Goal: Task Accomplishment & Management: Use online tool/utility

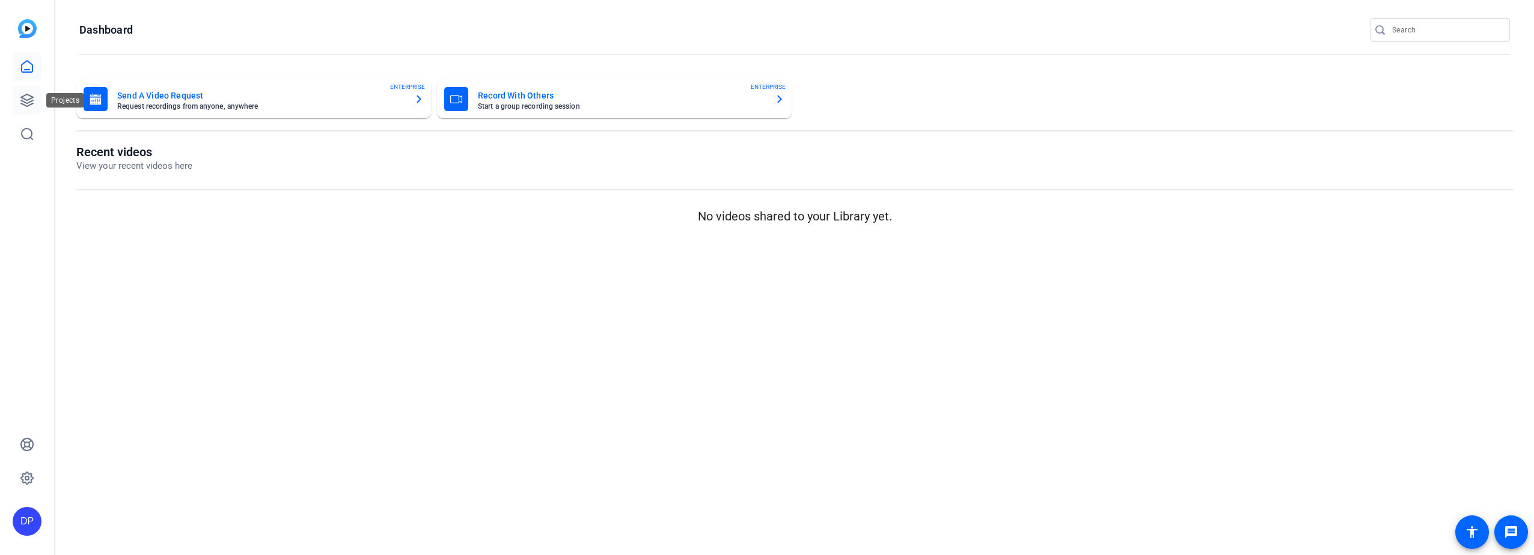
click at [24, 97] on icon at bounding box center [27, 100] width 14 height 14
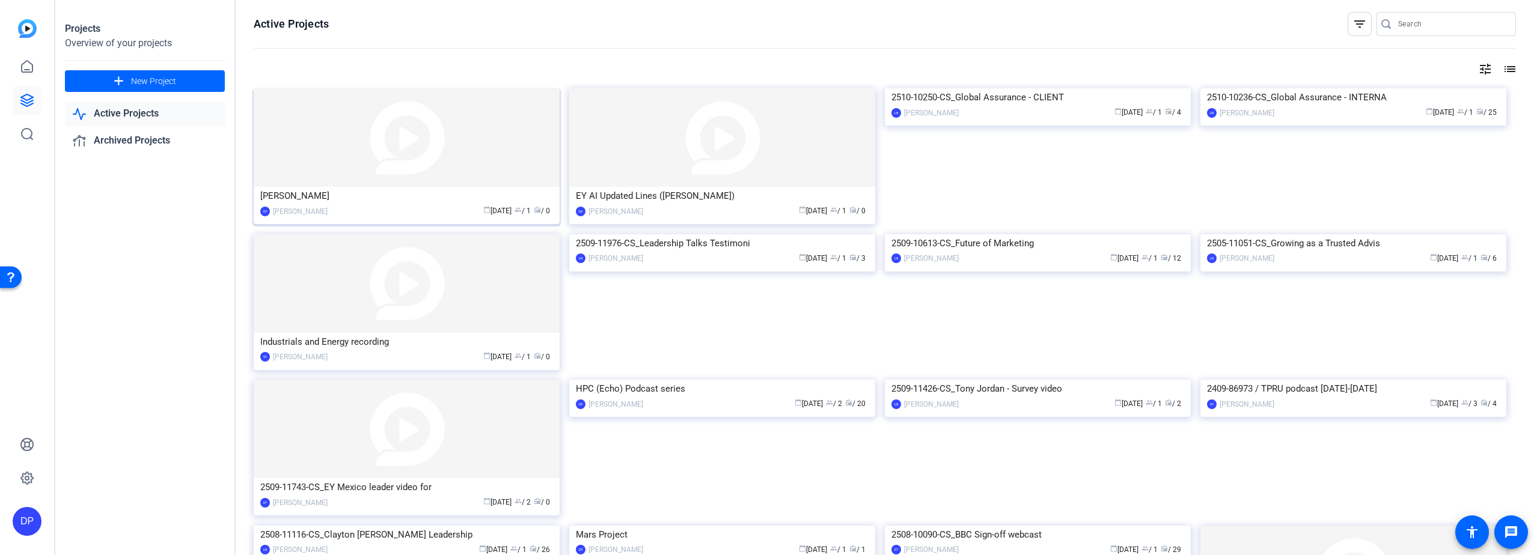
click at [335, 147] on img at bounding box center [407, 137] width 306 height 99
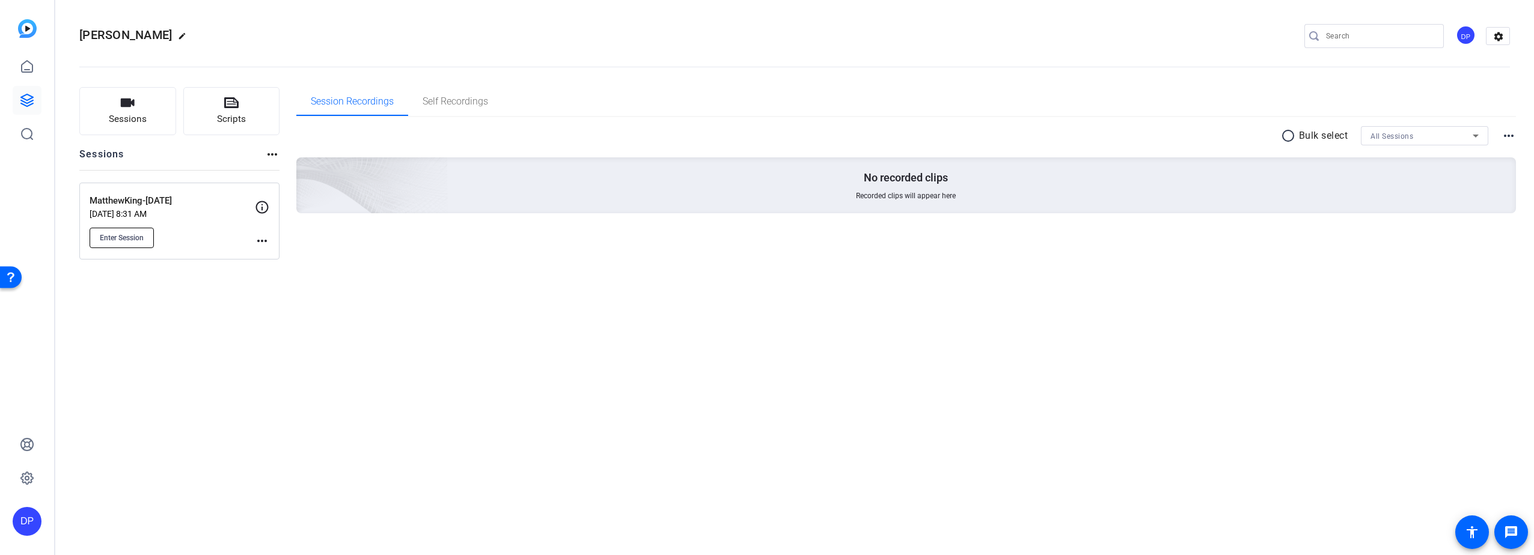
click at [131, 237] on span "Enter Session" at bounding box center [122, 238] width 44 height 10
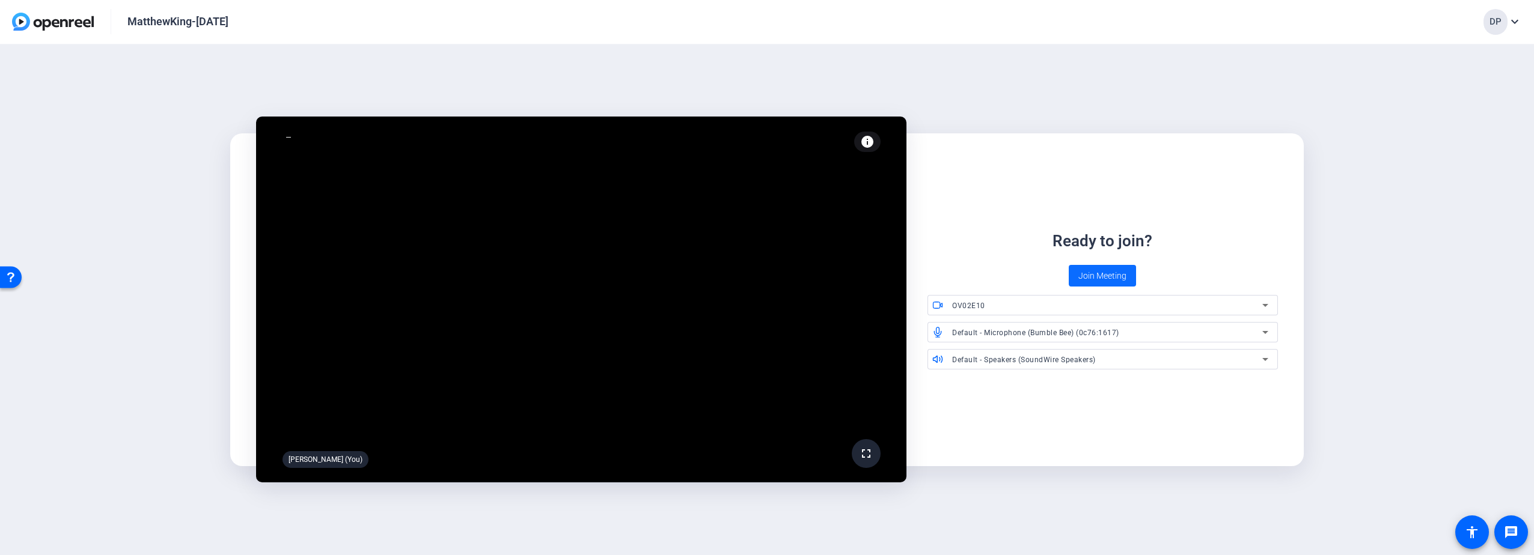
click at [1101, 273] on span "Join Meeting" at bounding box center [1102, 276] width 48 height 13
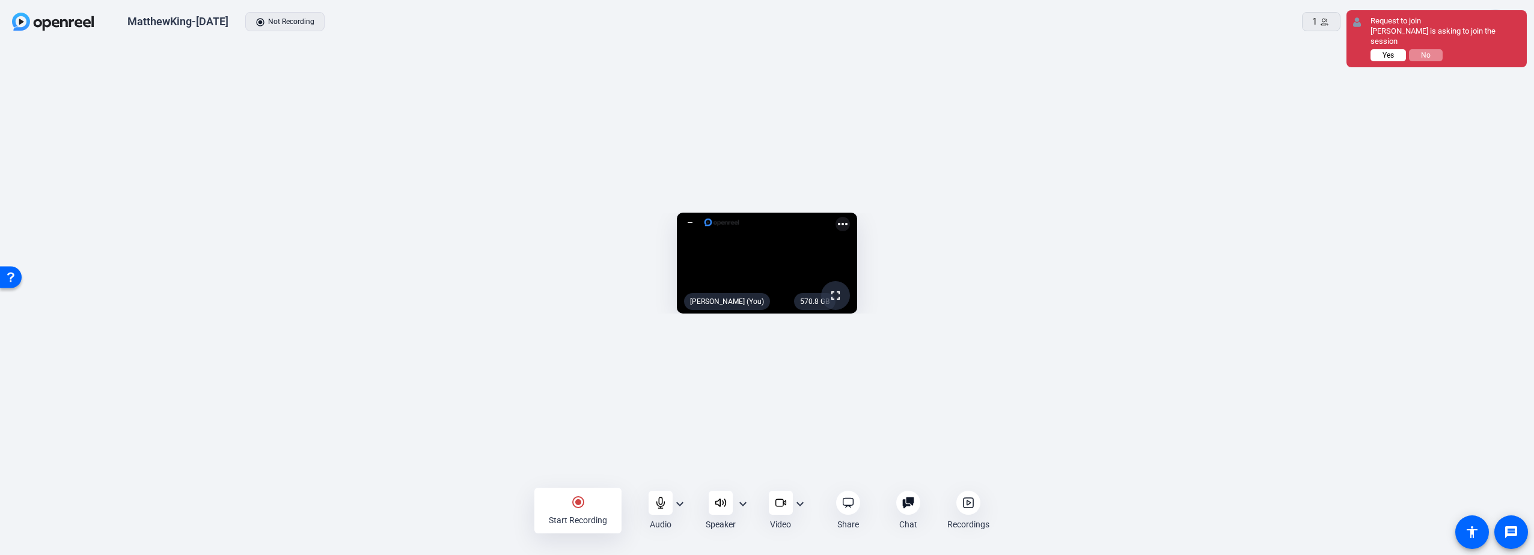
click at [1377, 49] on button "Yes" at bounding box center [1387, 55] width 35 height 12
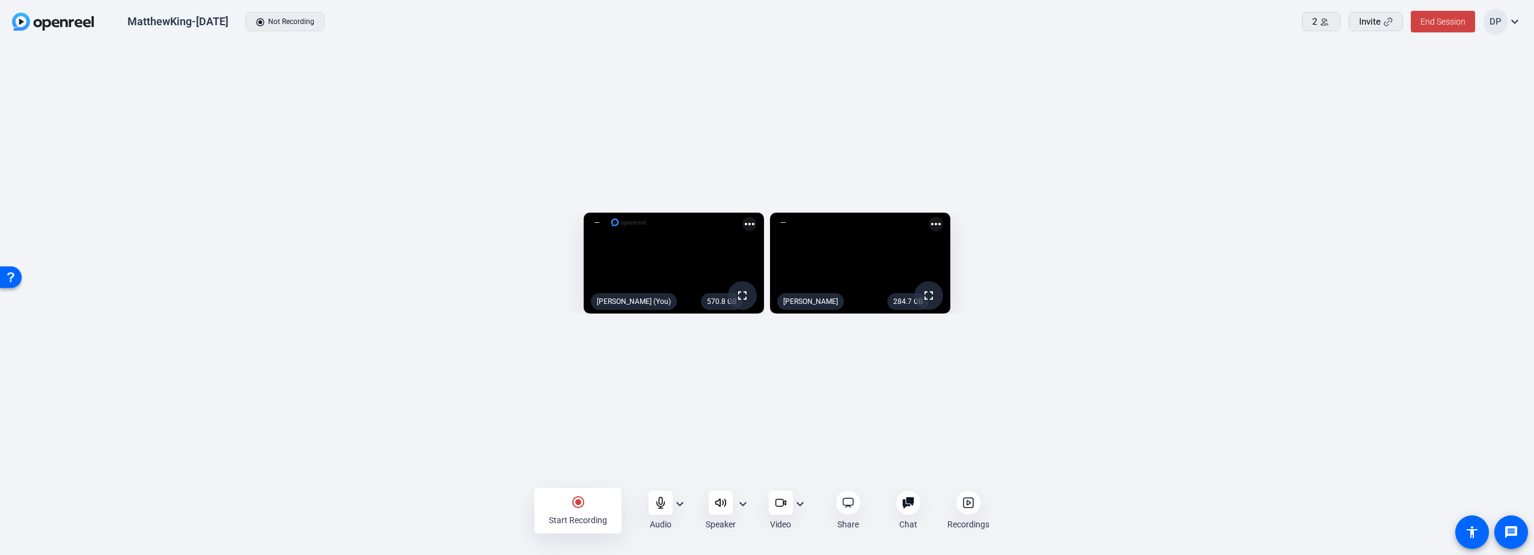
click at [680, 502] on mat-icon "expand_more" at bounding box center [680, 504] width 14 height 14
click at [660, 499] on div at bounding box center [767, 277] width 1534 height 555
click at [660, 499] on icon at bounding box center [661, 503] width 12 height 12
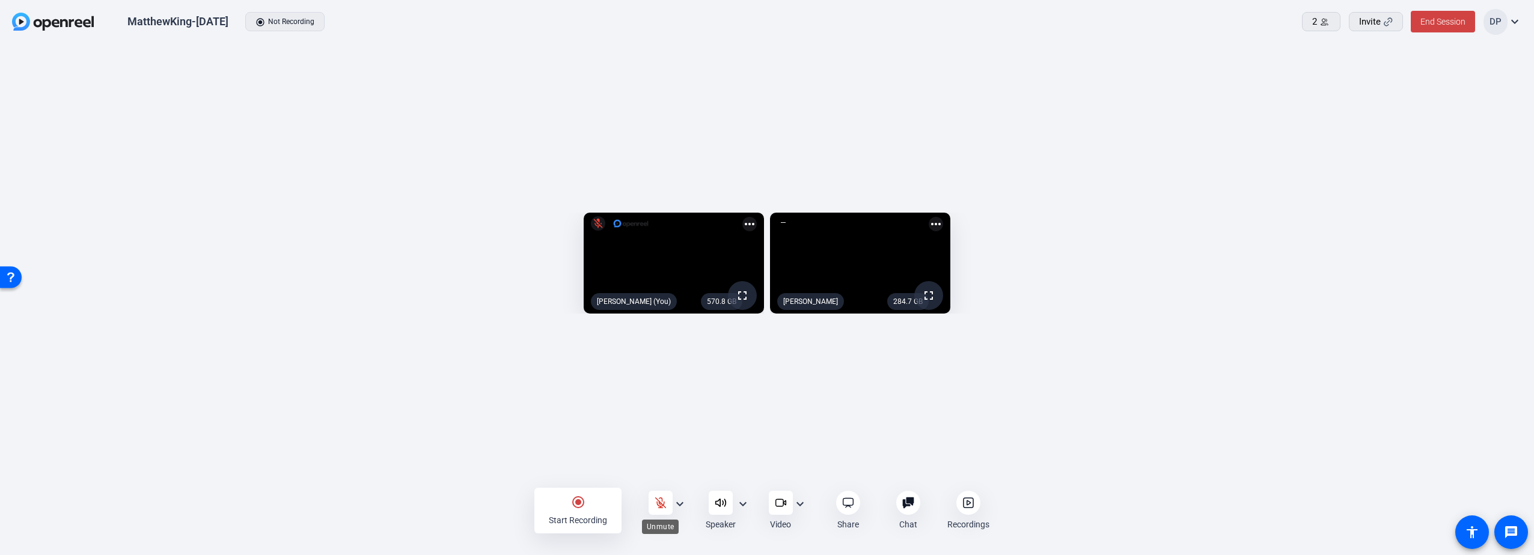
click at [660, 499] on icon at bounding box center [661, 503] width 12 height 12
click at [578, 501] on mat-icon "radio_button_checked" at bounding box center [578, 502] width 14 height 14
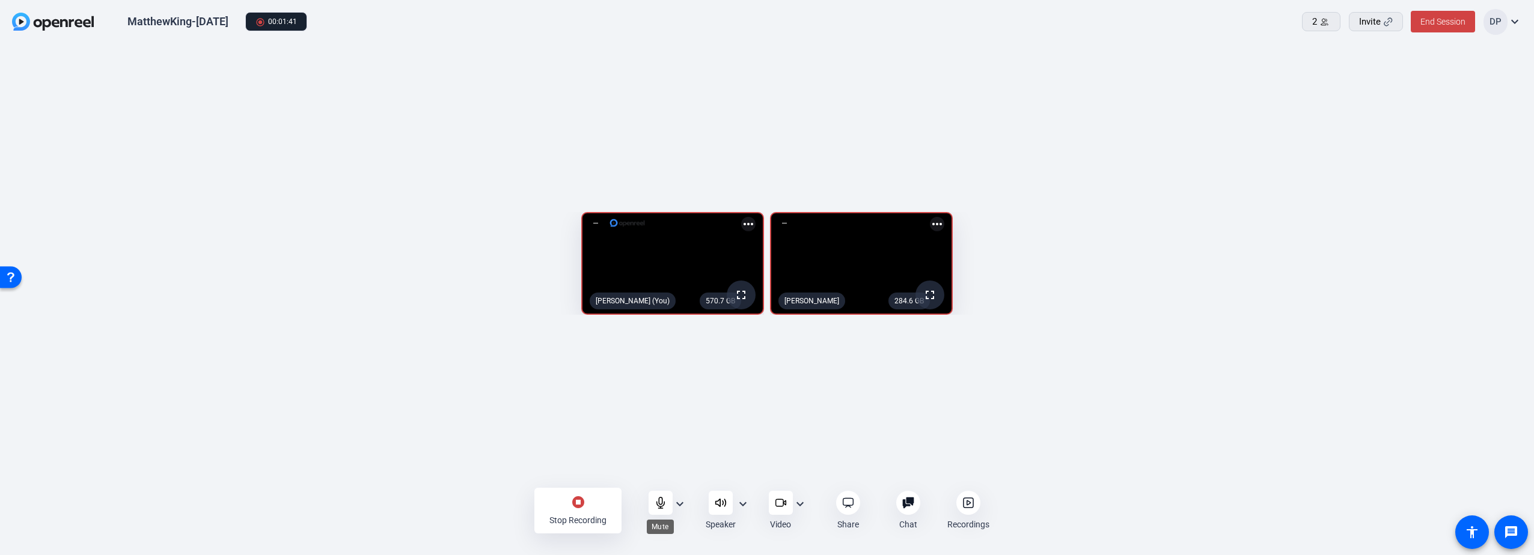
click at [660, 501] on icon at bounding box center [661, 503] width 12 height 12
click at [658, 499] on icon at bounding box center [661, 503] width 12 height 12
click at [576, 499] on mat-icon "stop_circle" at bounding box center [578, 502] width 14 height 14
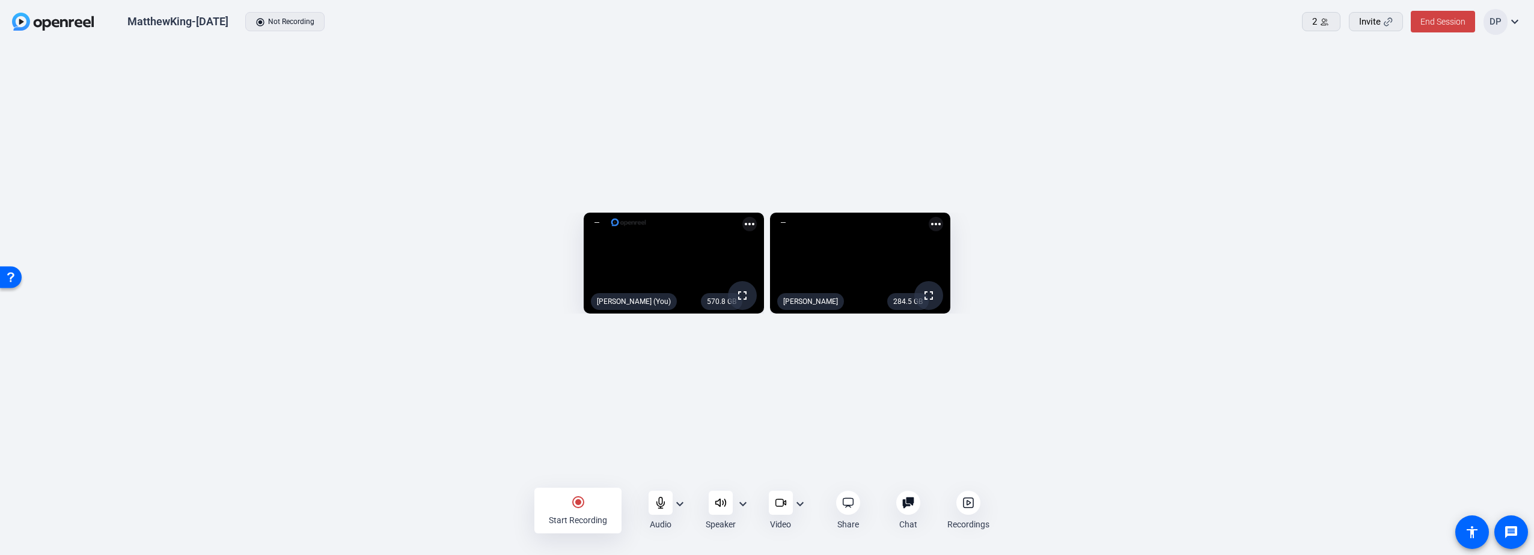
click at [964, 501] on icon at bounding box center [968, 503] width 12 height 12
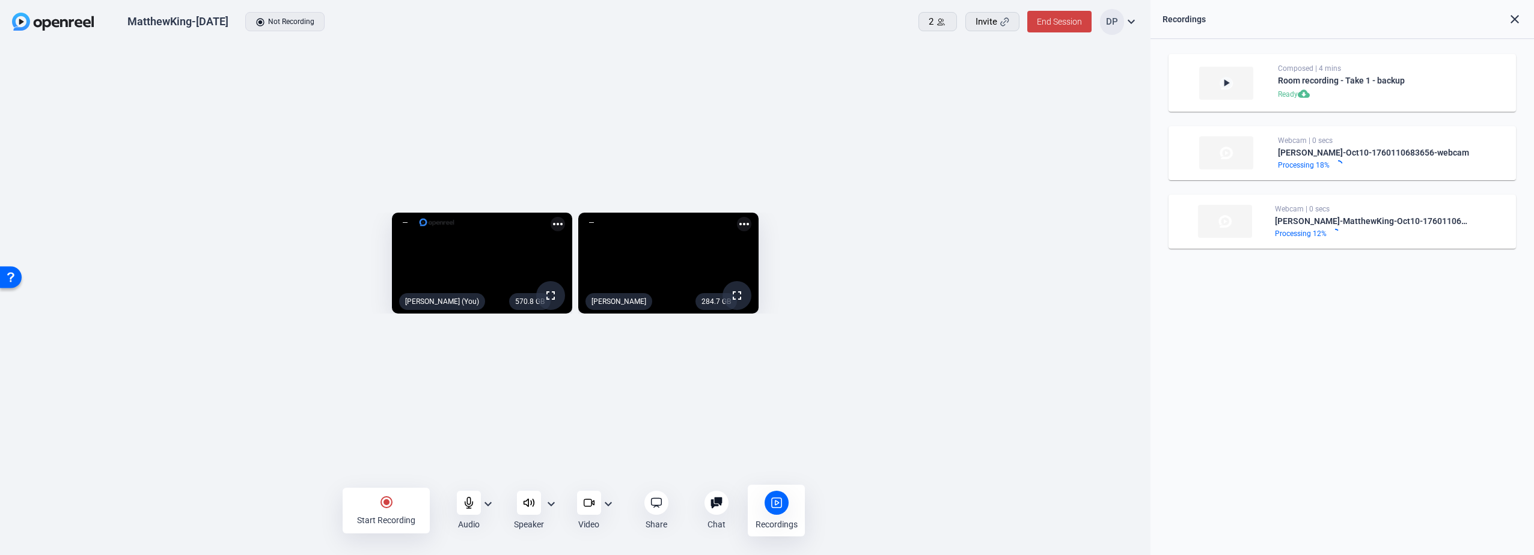
click at [384, 500] on mat-icon "radio_button_checked" at bounding box center [386, 502] width 14 height 14
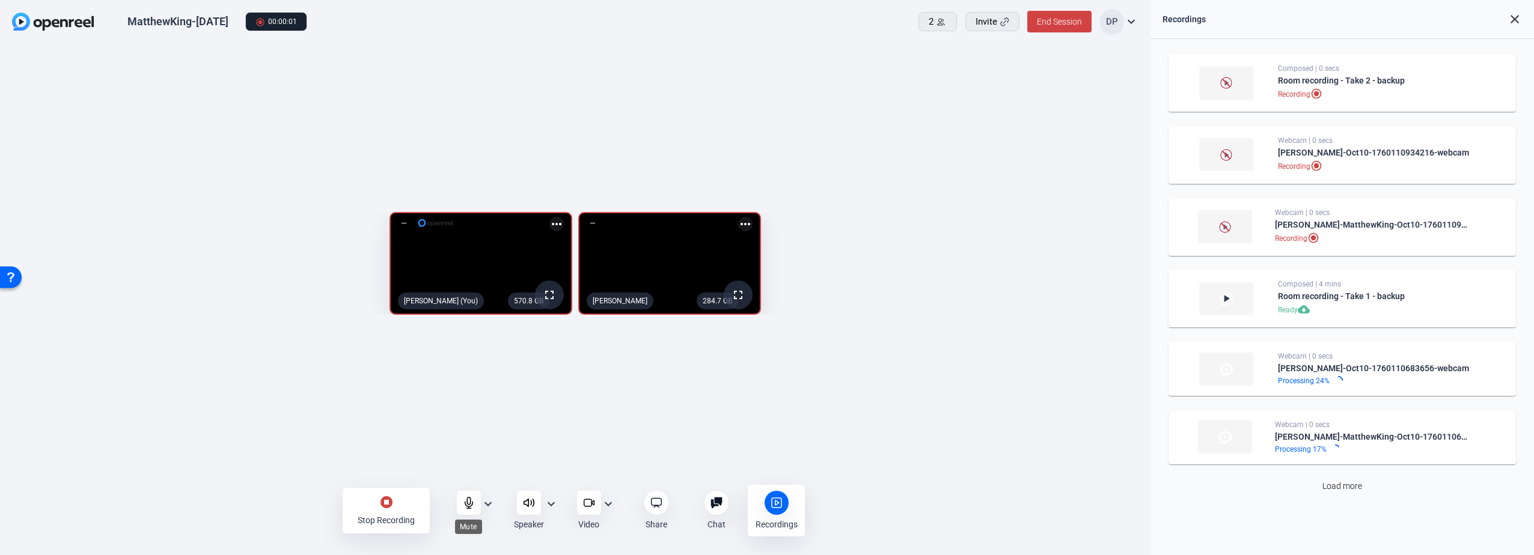
click at [467, 500] on icon at bounding box center [469, 503] width 8 height 11
click at [466, 504] on icon at bounding box center [469, 503] width 12 height 12
click at [384, 503] on mat-icon "stop_circle" at bounding box center [386, 502] width 14 height 14
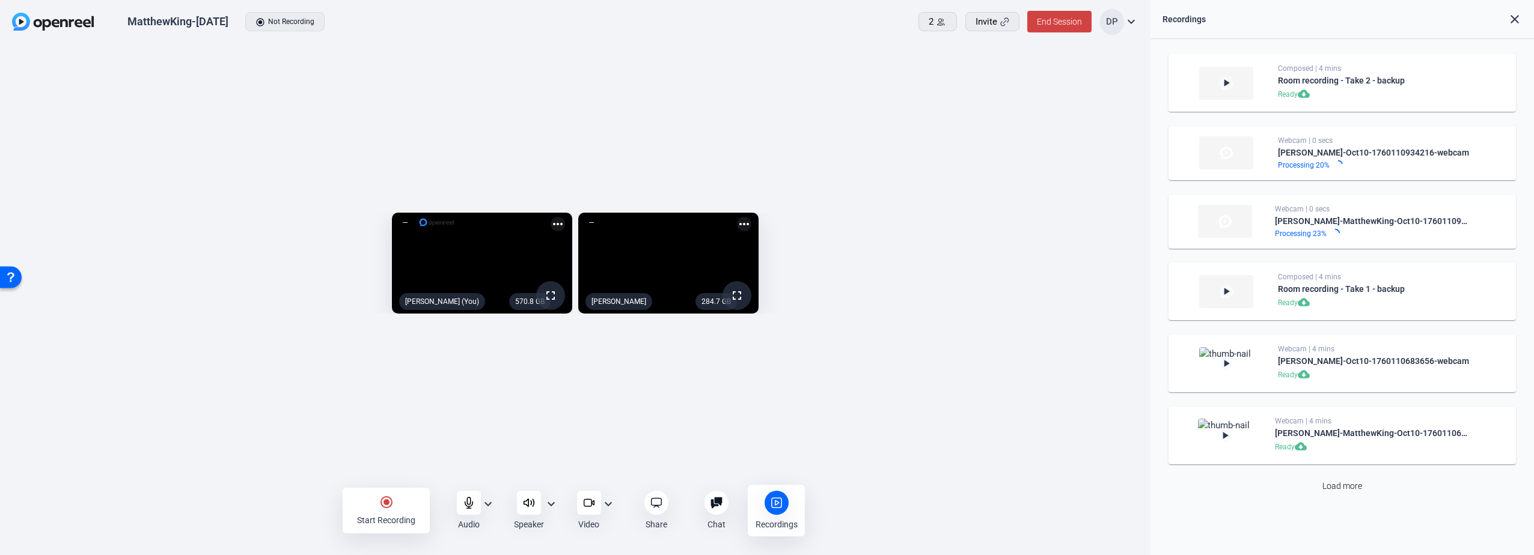
click at [385, 500] on mat-icon "radio_button_checked" at bounding box center [386, 502] width 14 height 14
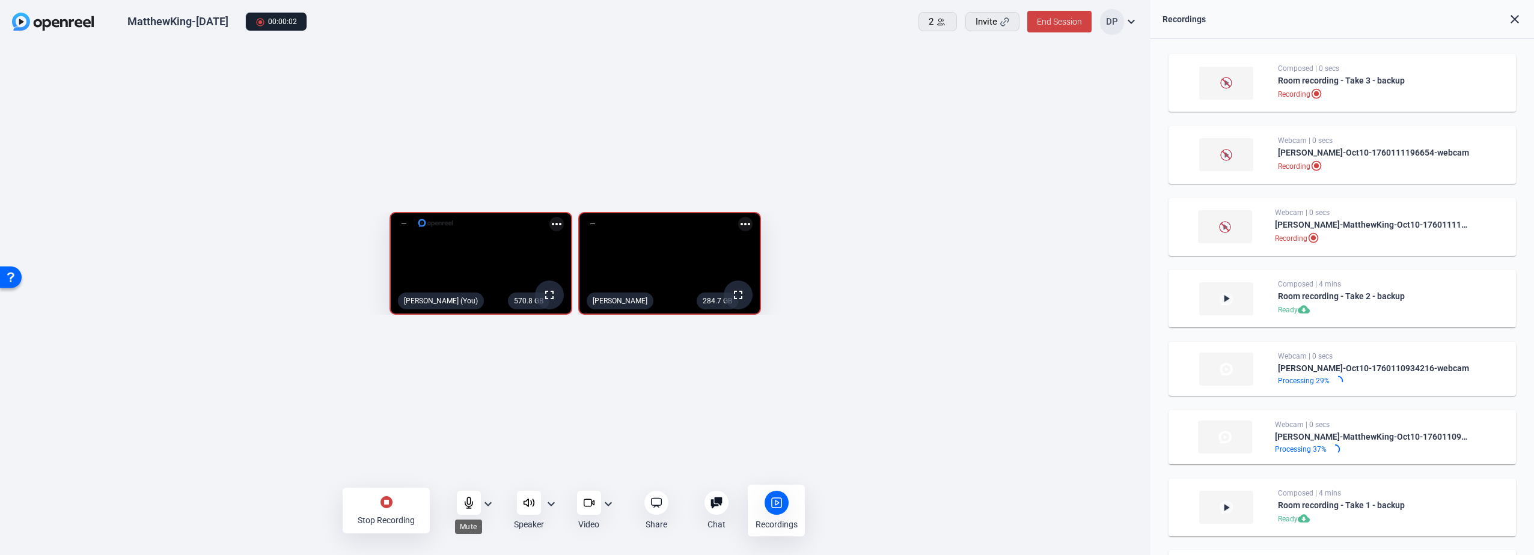
click at [469, 499] on icon at bounding box center [469, 503] width 12 height 12
click at [466, 503] on icon at bounding box center [469, 503] width 12 height 12
click at [386, 501] on mat-icon "stop_circle" at bounding box center [386, 502] width 14 height 14
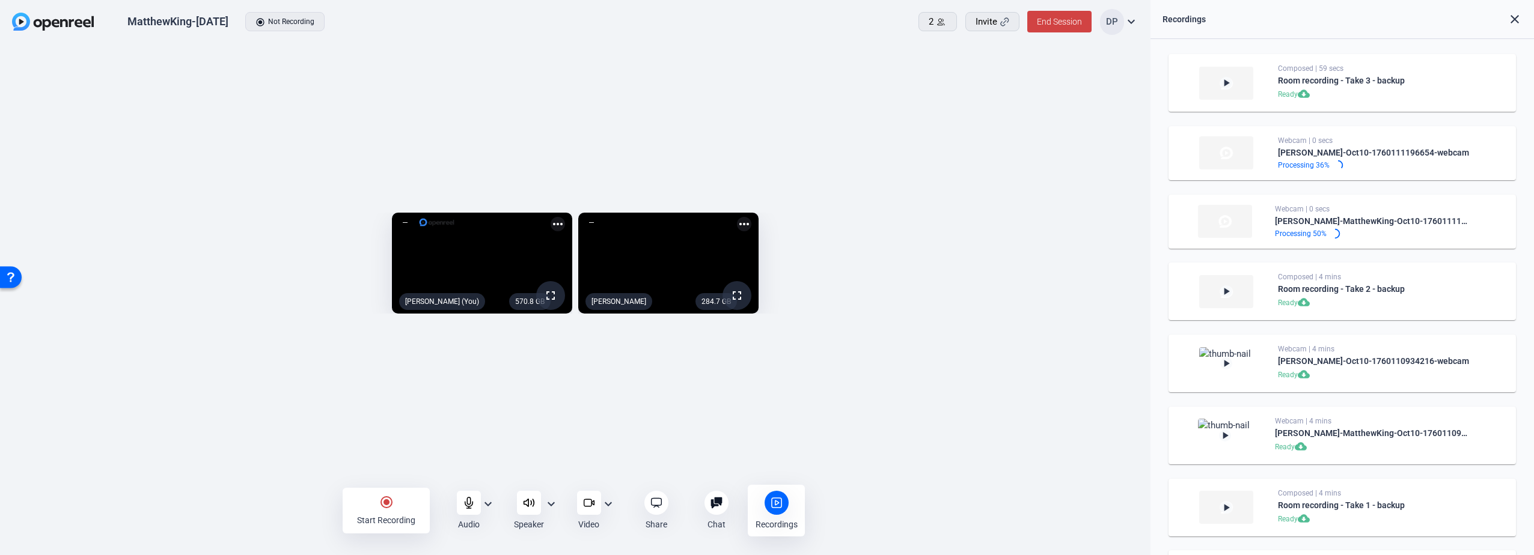
click at [385, 499] on mat-icon "radio_button_checked" at bounding box center [386, 502] width 14 height 14
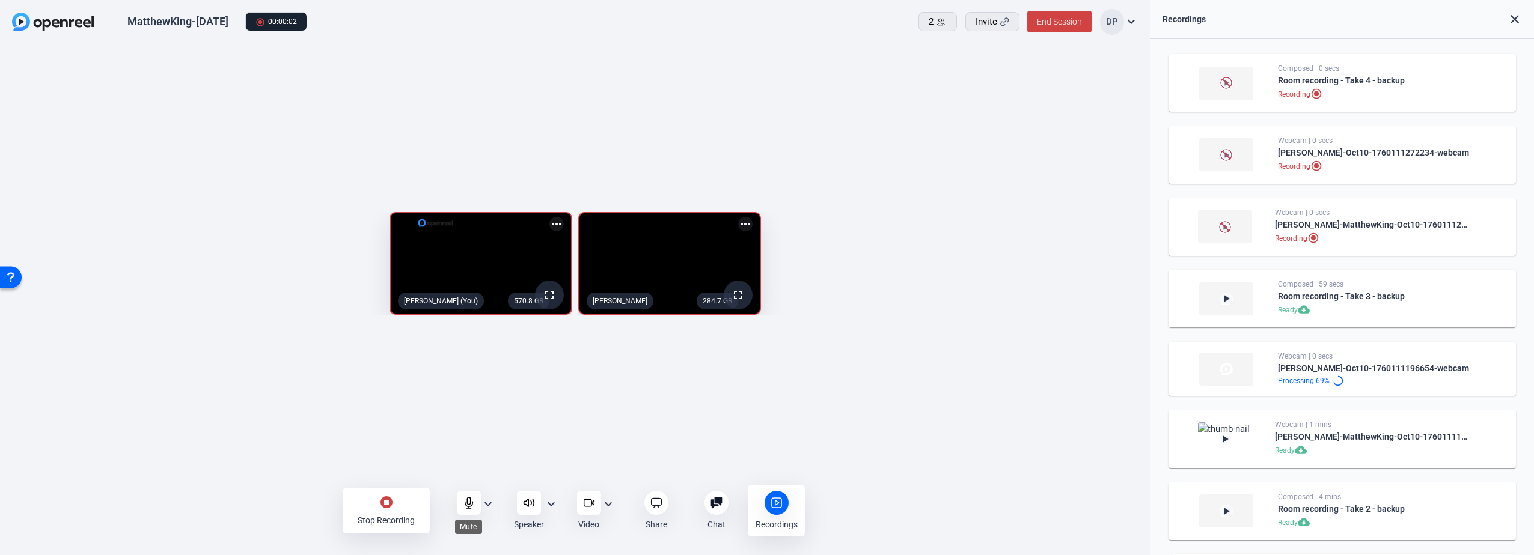
click at [468, 500] on icon at bounding box center [469, 503] width 12 height 12
click at [468, 501] on icon at bounding box center [469, 503] width 12 height 12
click at [387, 503] on mat-icon "stop_circle" at bounding box center [386, 502] width 14 height 14
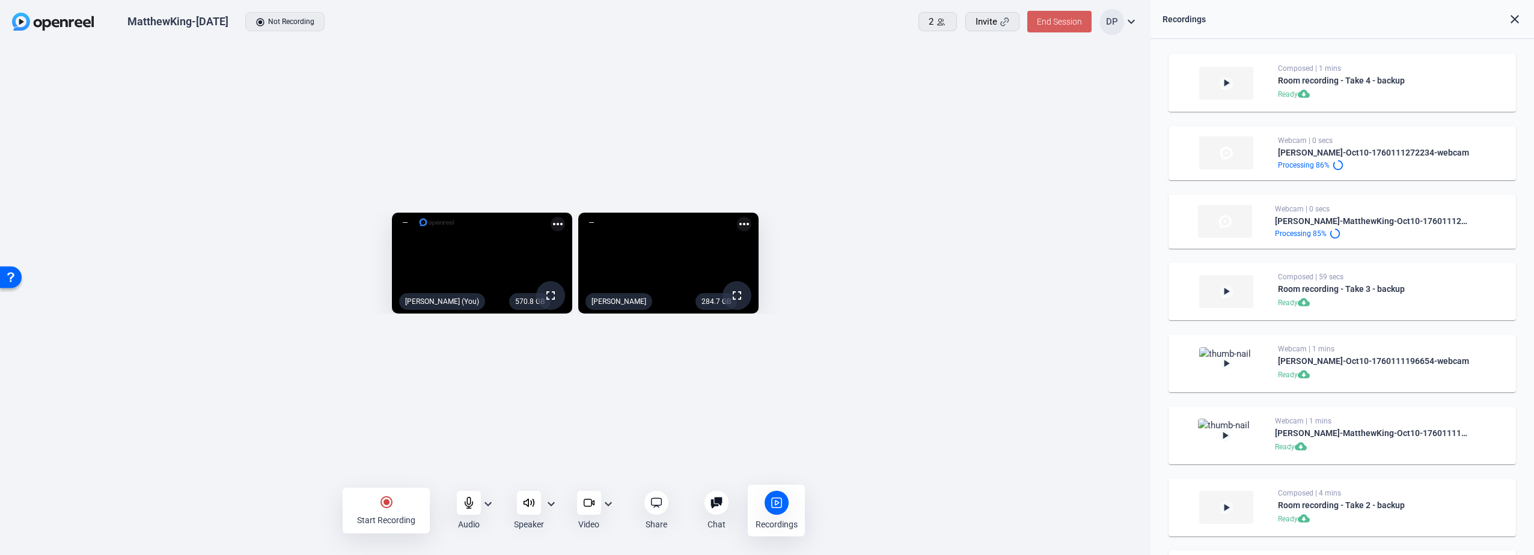
click at [1050, 20] on span "End Session" at bounding box center [1059, 22] width 45 height 10
click at [1024, 71] on span "End Session For All" at bounding box center [1026, 77] width 70 height 14
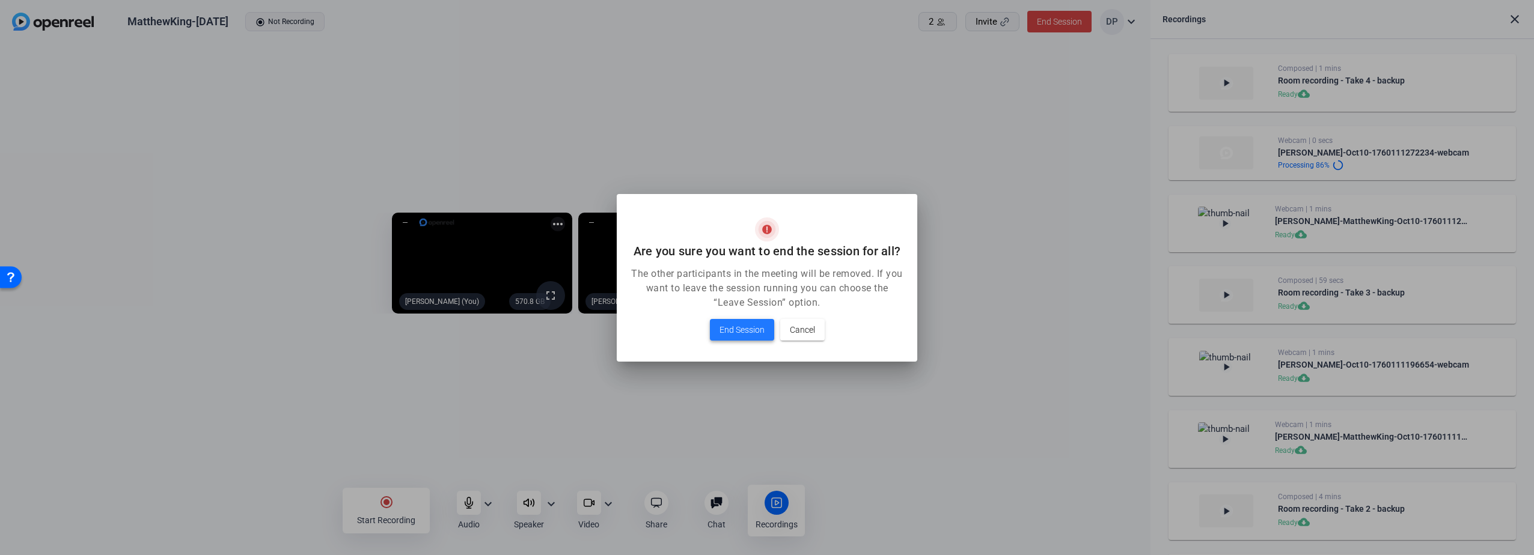
click at [747, 328] on span "End Session" at bounding box center [741, 330] width 45 height 14
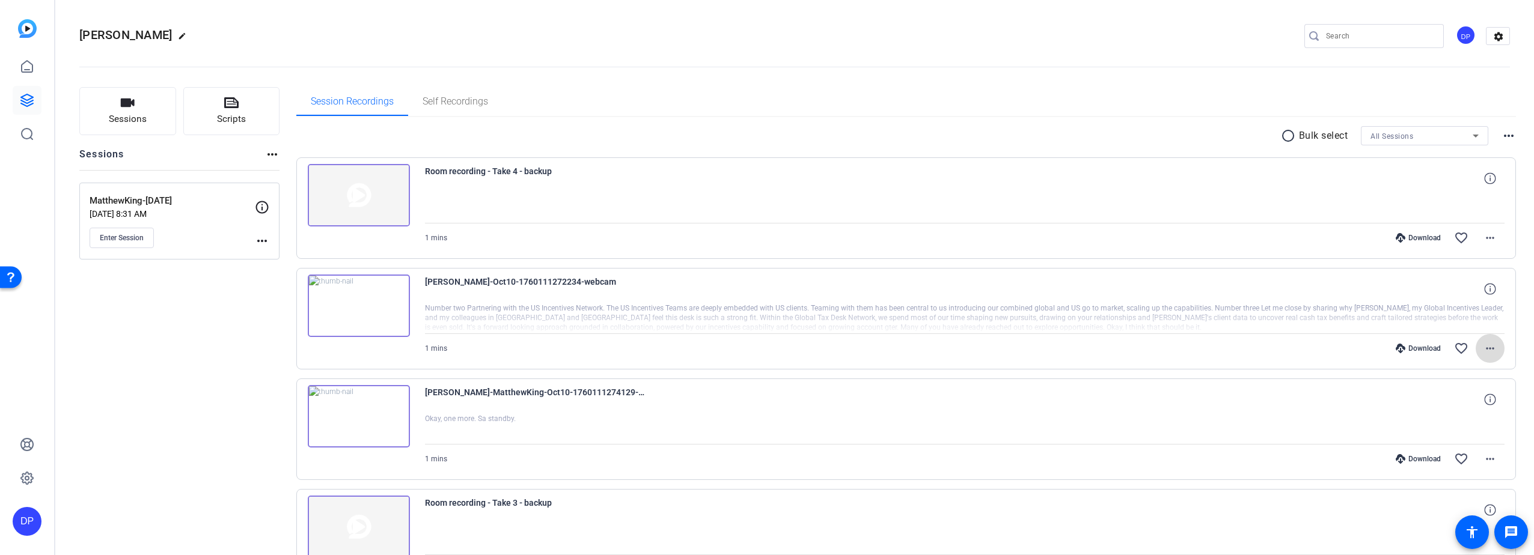
click at [1483, 347] on mat-icon "more_horiz" at bounding box center [1490, 348] width 14 height 14
click at [1434, 445] on span "Extract Audio" at bounding box center [1453, 449] width 72 height 14
click at [1488, 349] on mat-icon "more_horiz" at bounding box center [1490, 348] width 14 height 14
click at [1447, 450] on span "Download Audio" at bounding box center [1453, 449] width 72 height 14
